Goal: Transaction & Acquisition: Purchase product/service

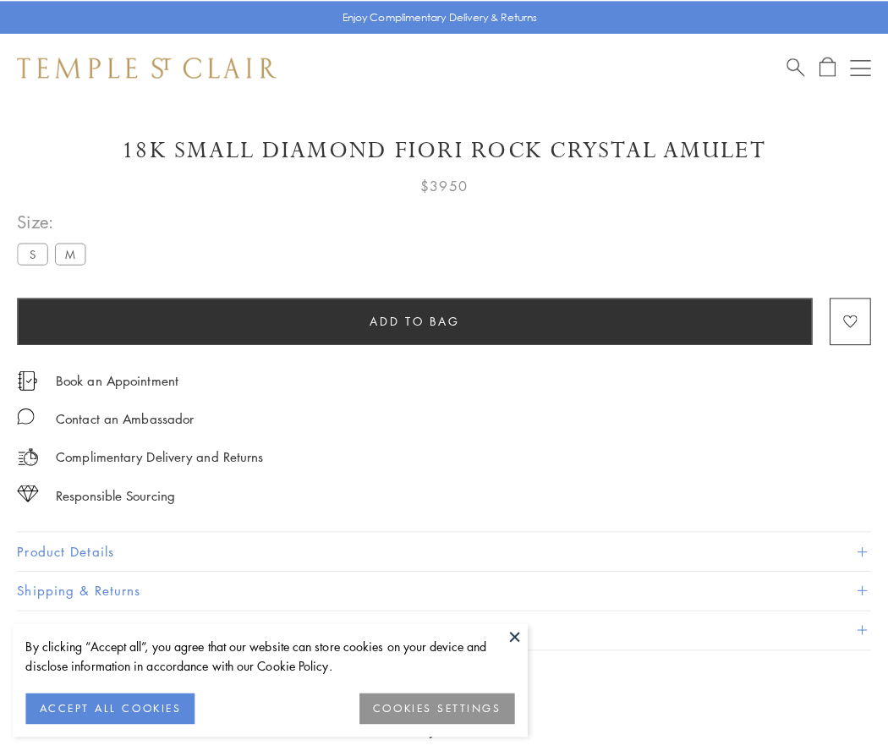
scroll to position [49, 0]
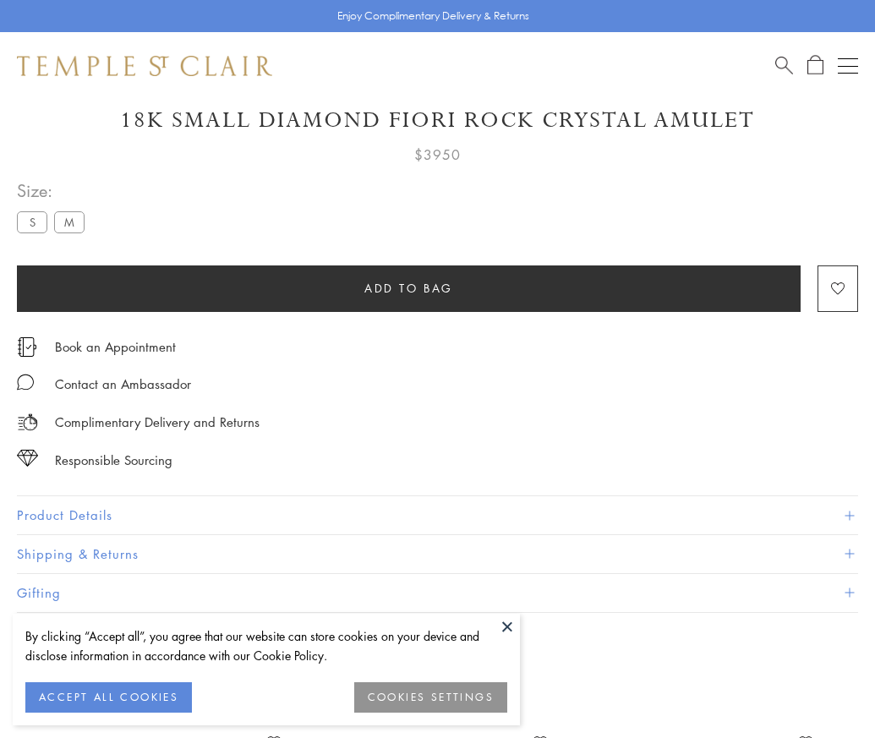
click at [408, 287] on span "Add to bag" at bounding box center [408, 288] width 89 height 19
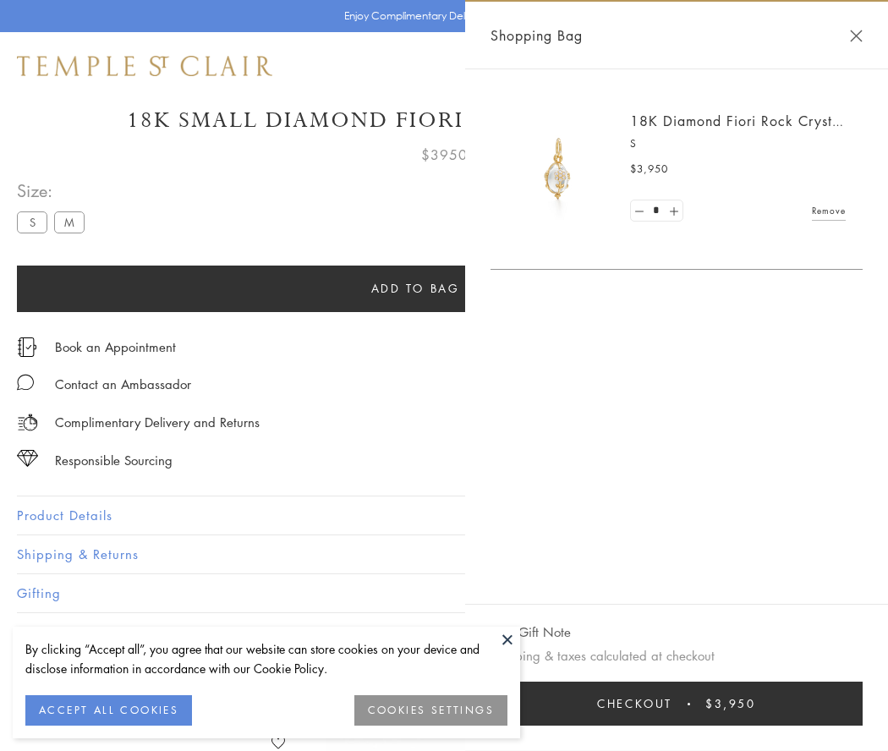
click at [681, 704] on button "Checkout $3,950" at bounding box center [676, 704] width 372 height 44
